Goal: Find specific page/section: Find specific page/section

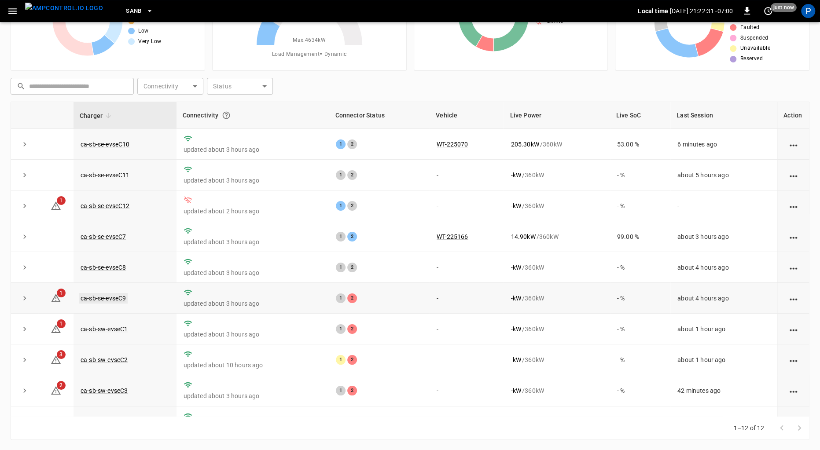
click at [114, 297] on link "ca-sb-se-evseC9" at bounding box center [103, 298] width 49 height 11
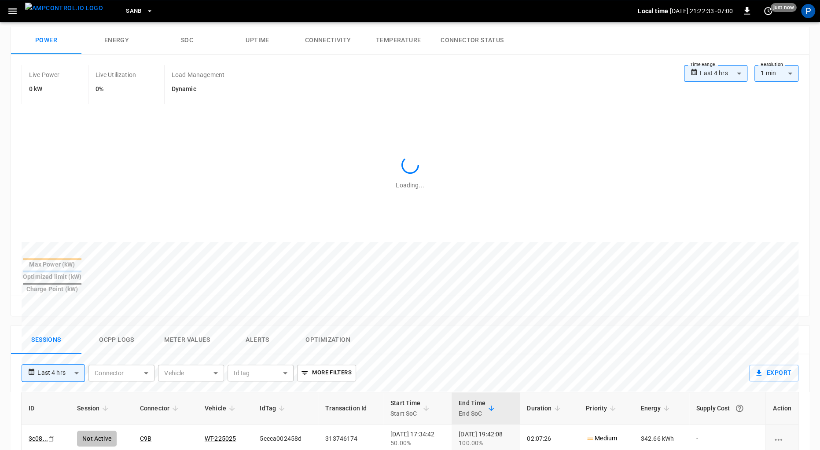
scroll to position [406, 0]
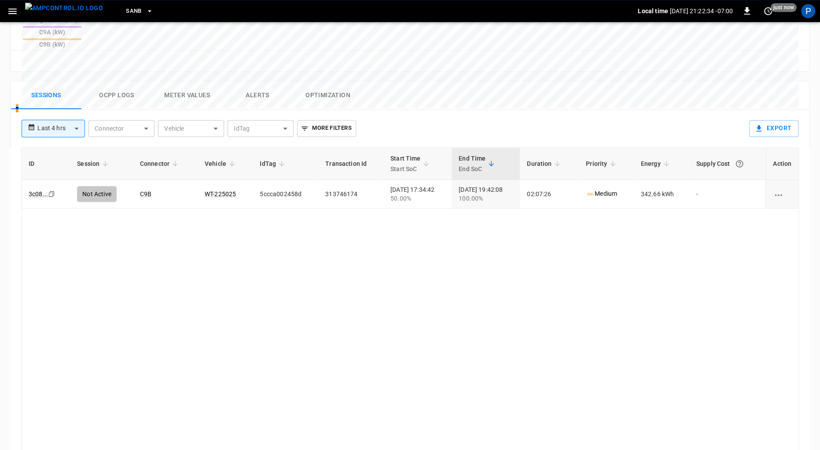
click at [256, 81] on button "Alerts" at bounding box center [257, 95] width 70 height 28
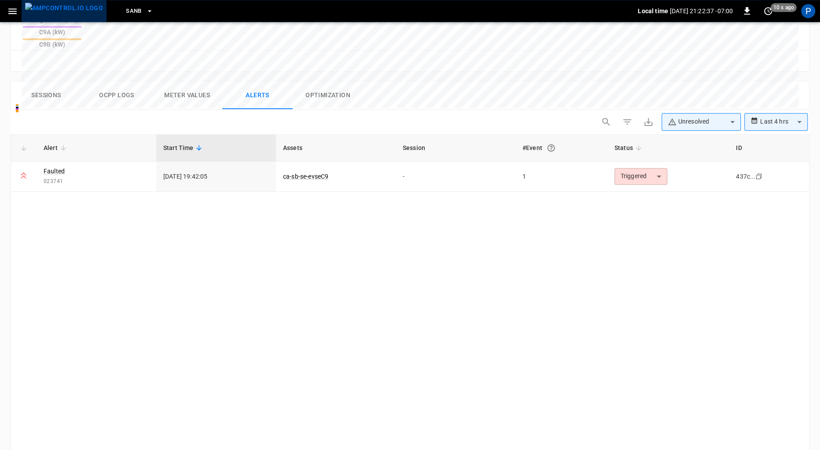
click at [77, 12] on img "menu" at bounding box center [64, 8] width 78 height 11
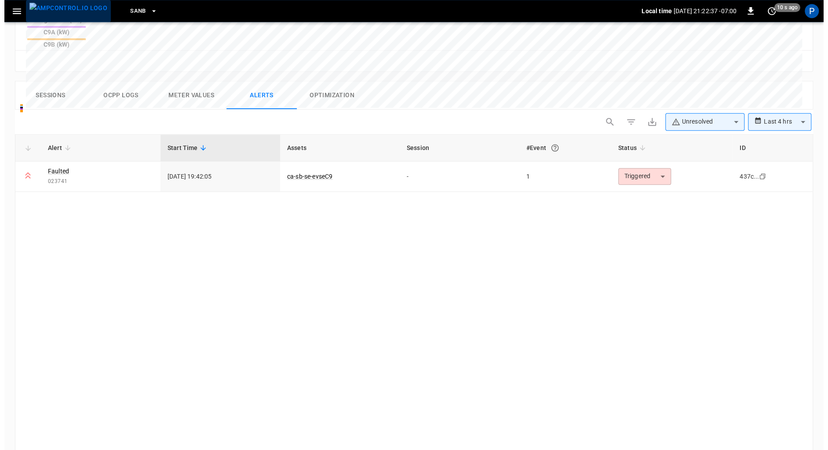
scroll to position [74, 0]
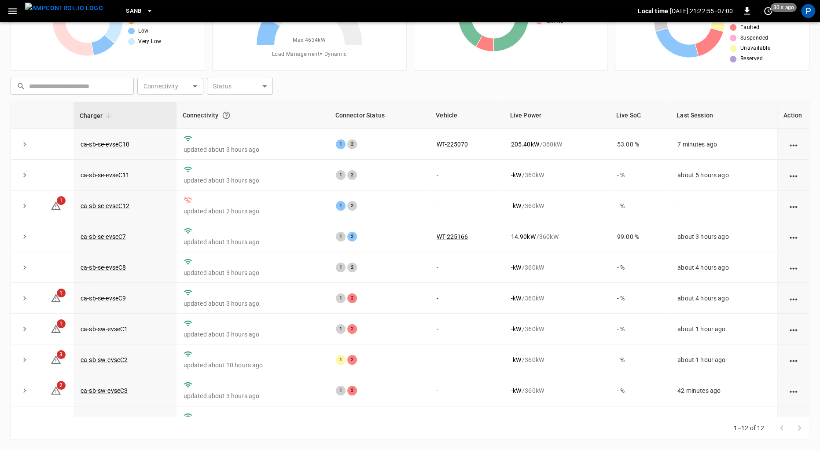
click at [126, 7] on span "SanB" at bounding box center [134, 11] width 16 height 10
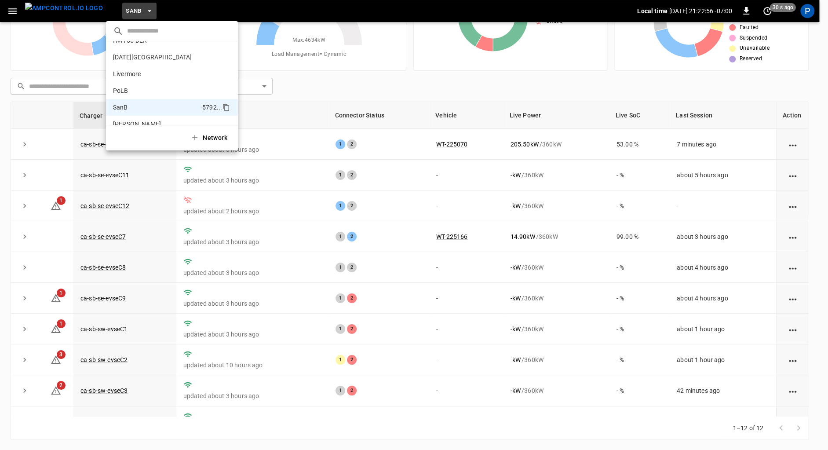
scroll to position [0, 0]
click at [154, 88] on p "HWY65-DER" at bounding box center [154, 86] width 82 height 9
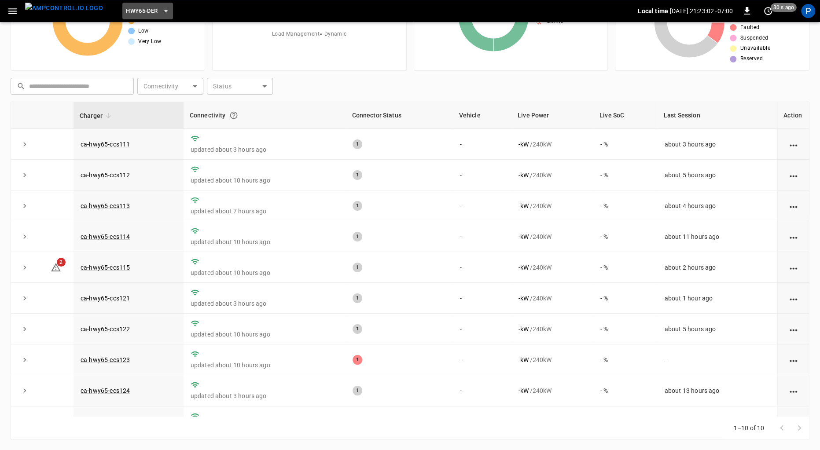
click at [135, 12] on span "HWY65-DER" at bounding box center [142, 11] width 32 height 10
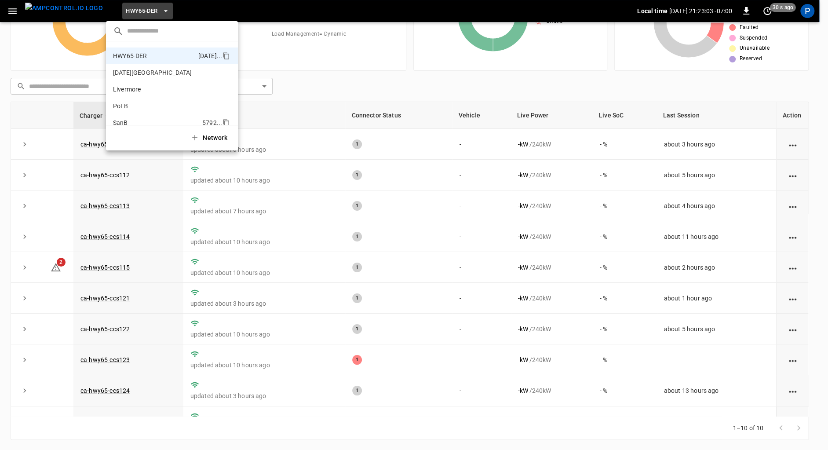
click at [148, 121] on p "SanB" at bounding box center [156, 122] width 86 height 9
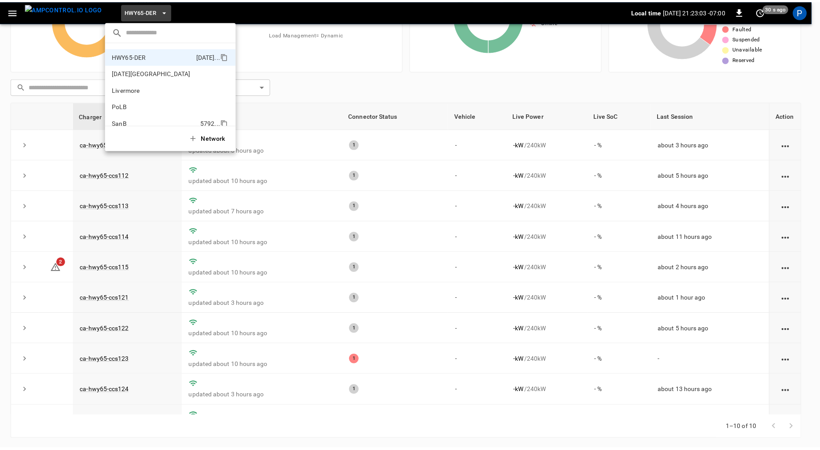
scroll to position [31, 0]
